Goal: Task Accomplishment & Management: Manage account settings

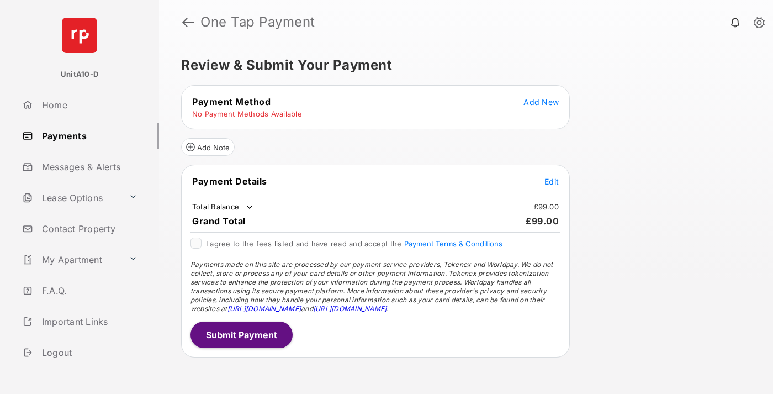
click at [541, 102] on span "Add New" at bounding box center [541, 101] width 35 height 9
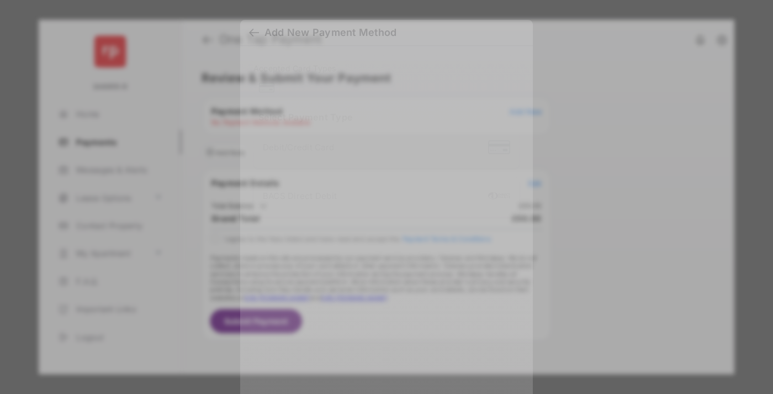
click at [384, 197] on div "BACS Direct Debit" at bounding box center [386, 197] width 247 height 21
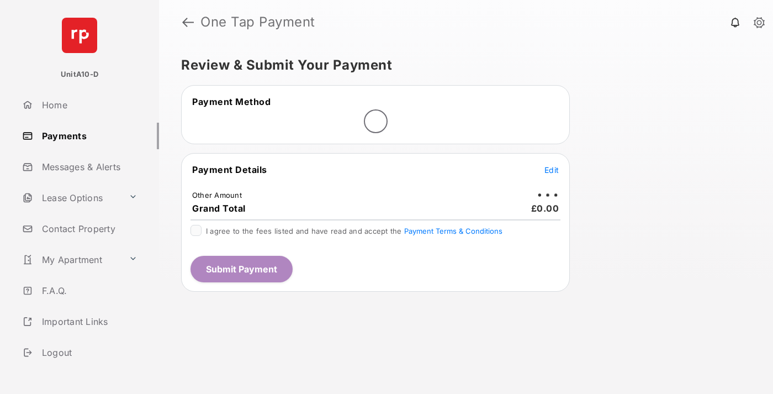
click at [552, 170] on span "Edit" at bounding box center [552, 169] width 14 height 9
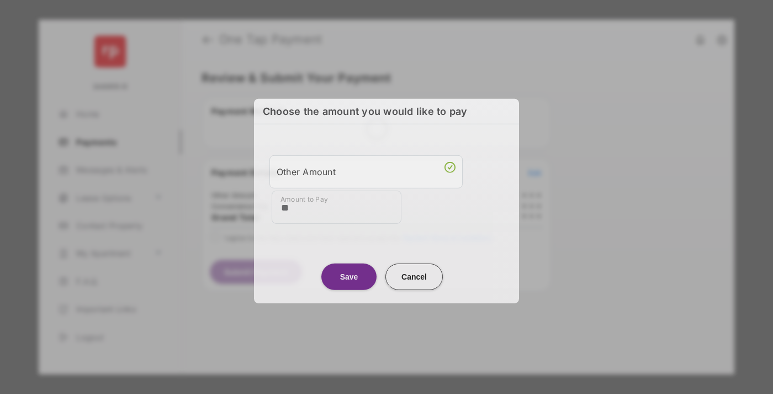
type input "**"
click at [349, 275] on button "Save" at bounding box center [348, 276] width 55 height 27
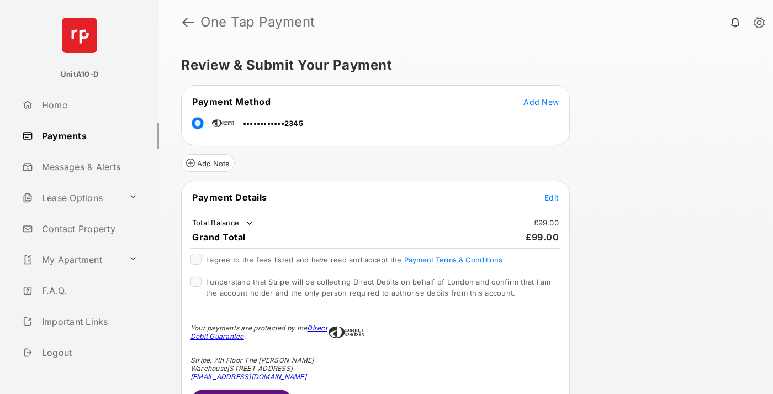
click at [552, 197] on span "Edit" at bounding box center [552, 197] width 14 height 9
